Goal: Information Seeking & Learning: Learn about a topic

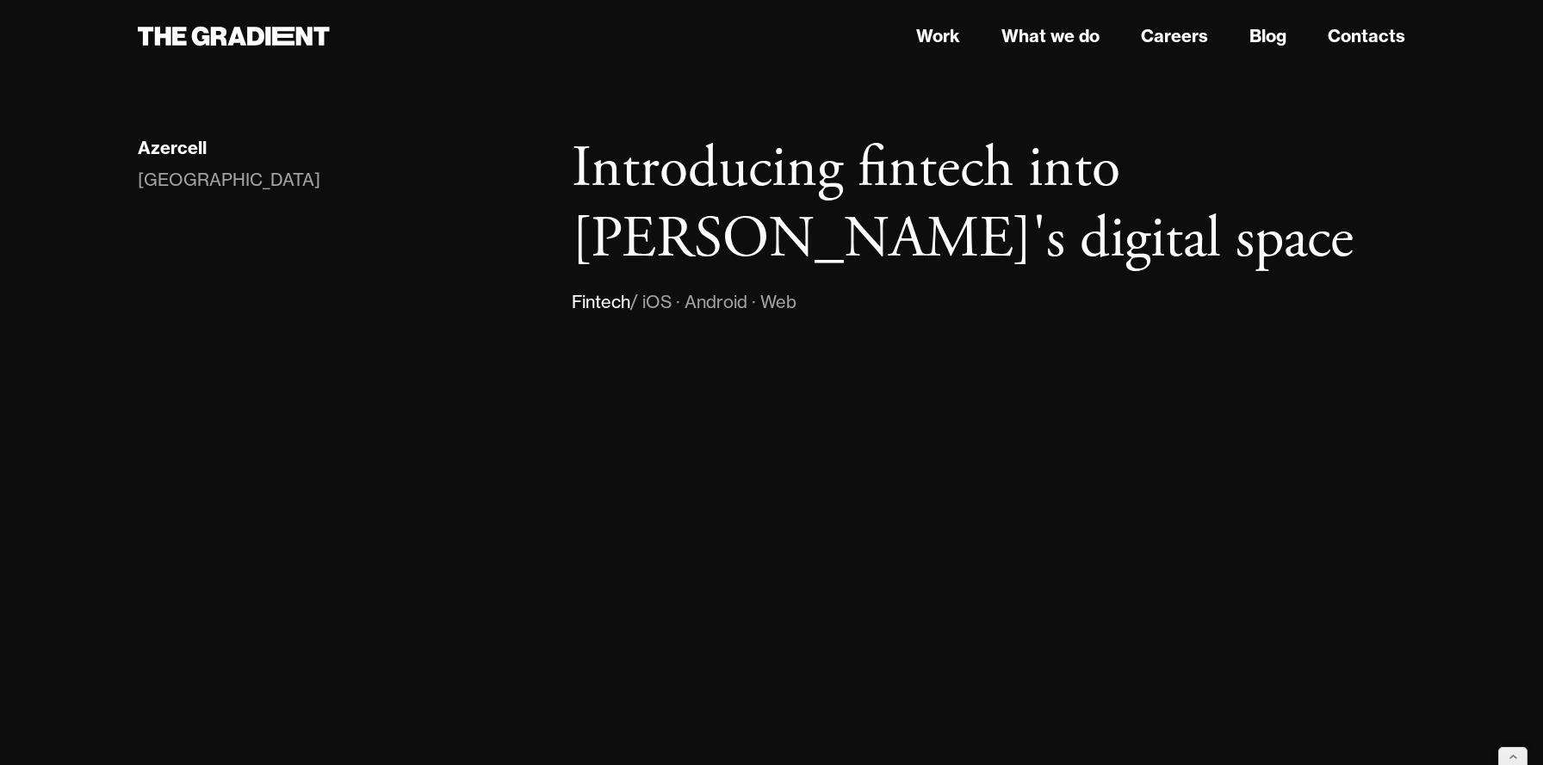
scroll to position [1637, 0]
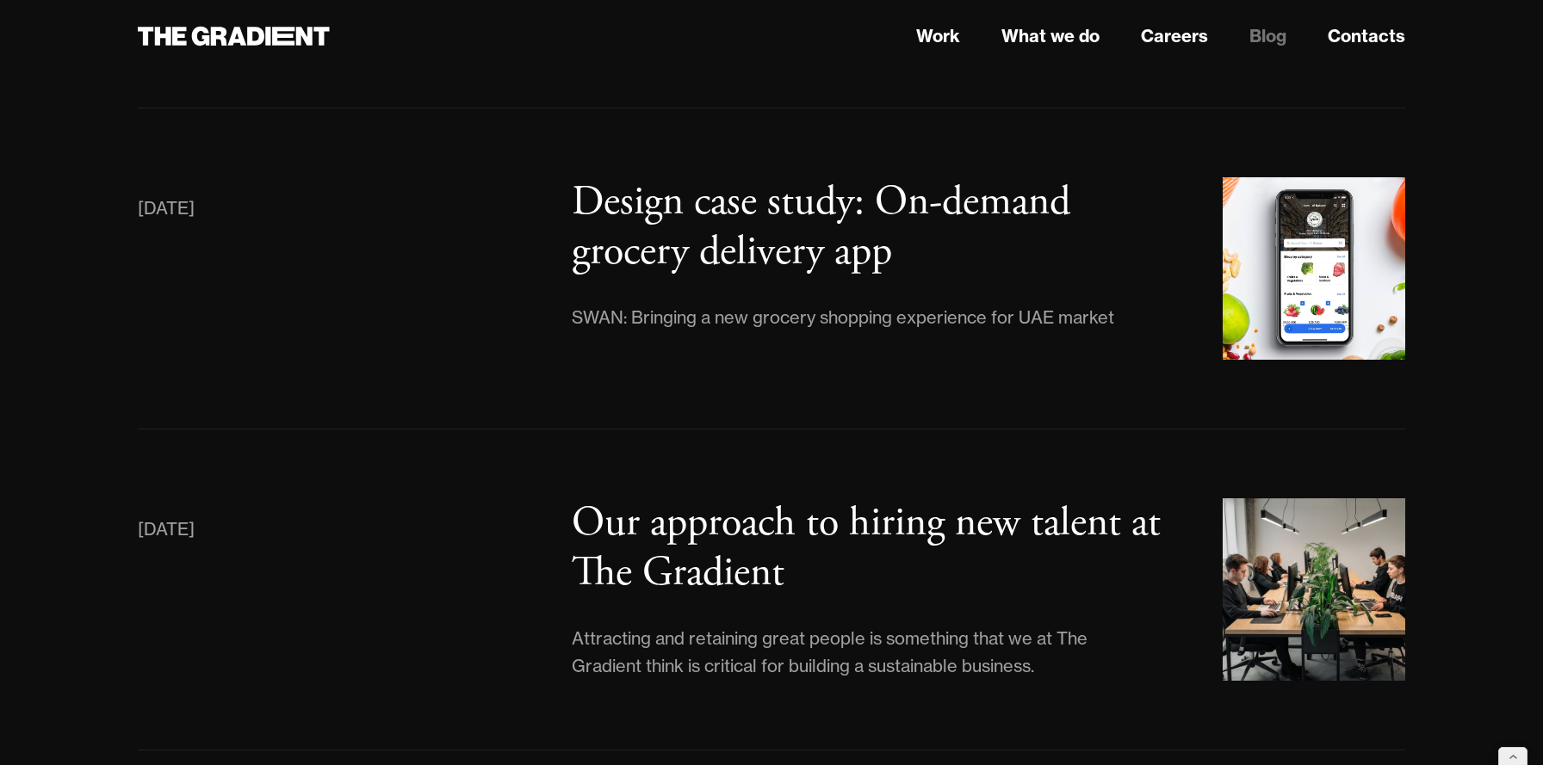
scroll to position [6688, 0]
click at [655, 174] on h3 "Design case study: On-demand grocery delivery app" at bounding box center [821, 225] width 498 height 102
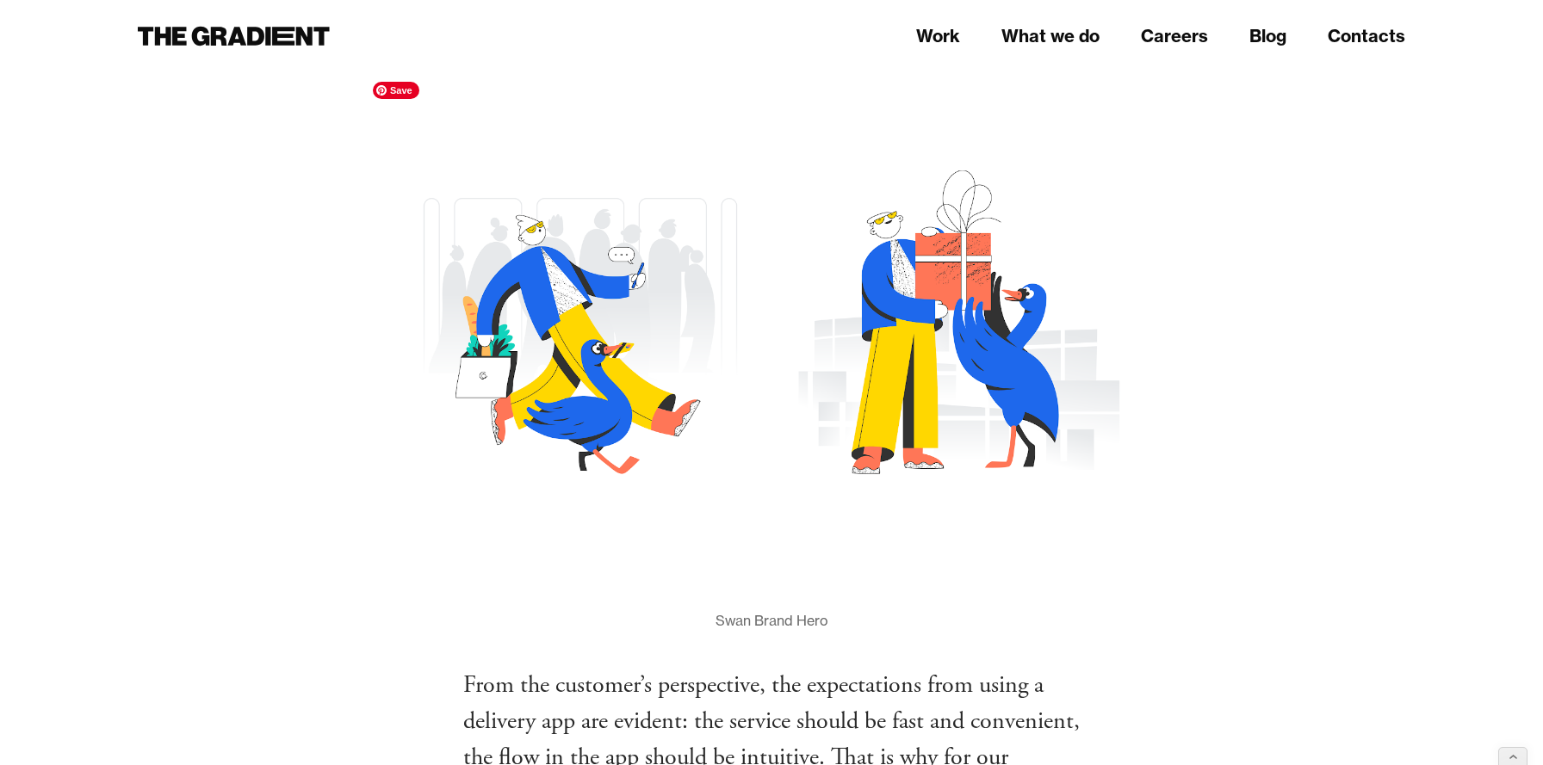
scroll to position [10421, 0]
